Goal: Navigation & Orientation: Go to known website

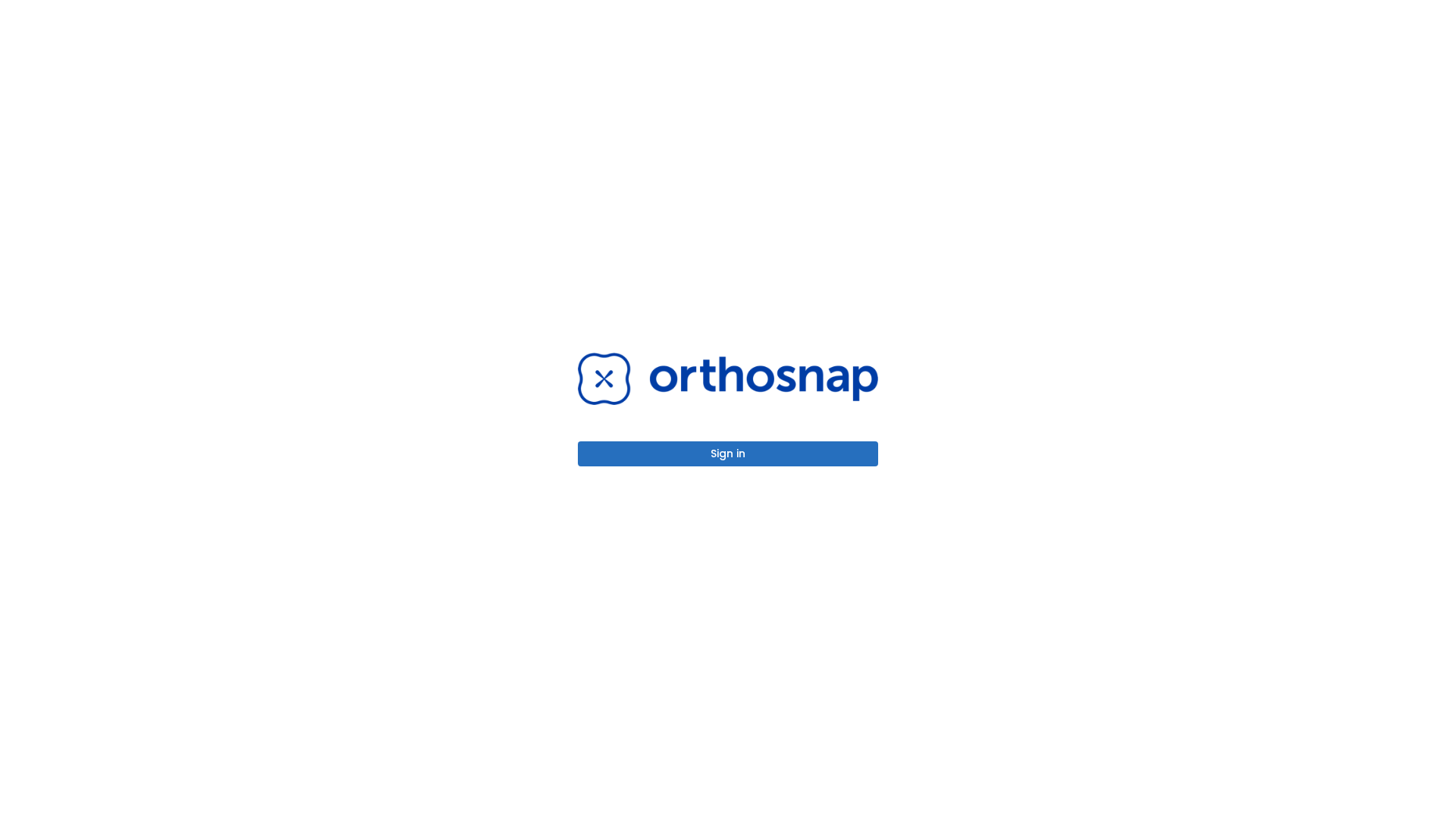
click at [728, 454] on button "Sign in" at bounding box center [728, 454] width 300 height 25
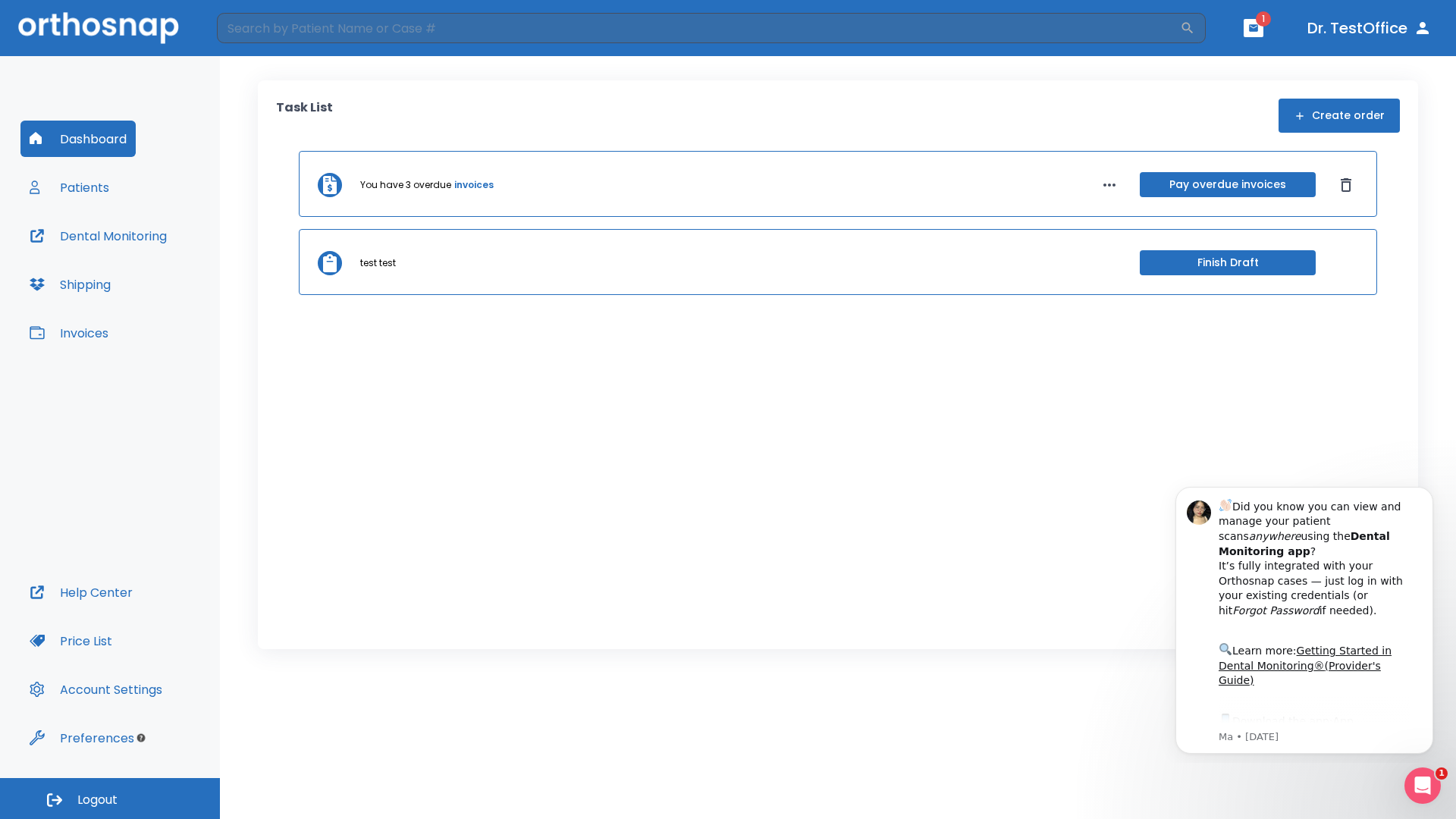
click at [110, 798] on span "Logout" at bounding box center [97, 800] width 40 height 16
